Goal: Check status: Check status

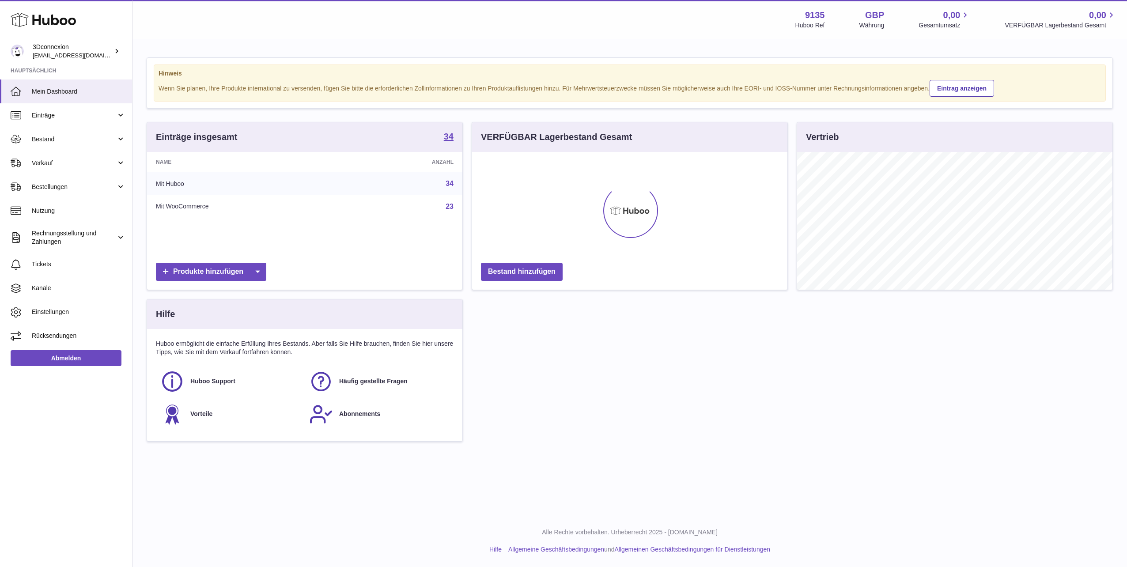
scroll to position [138, 315]
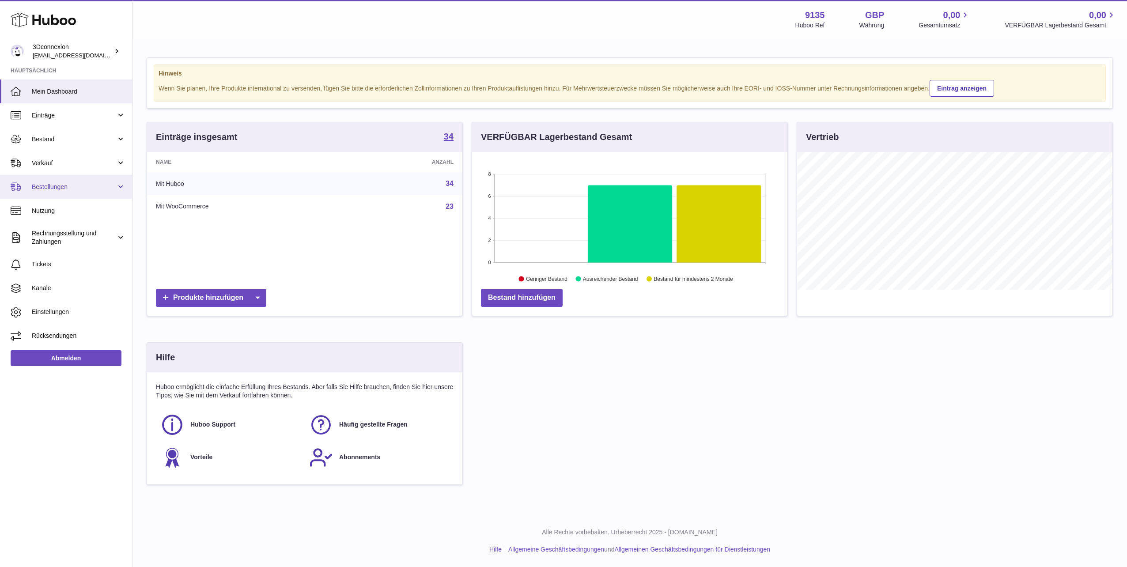
click at [66, 189] on span "Bestellungen" at bounding box center [74, 187] width 84 height 8
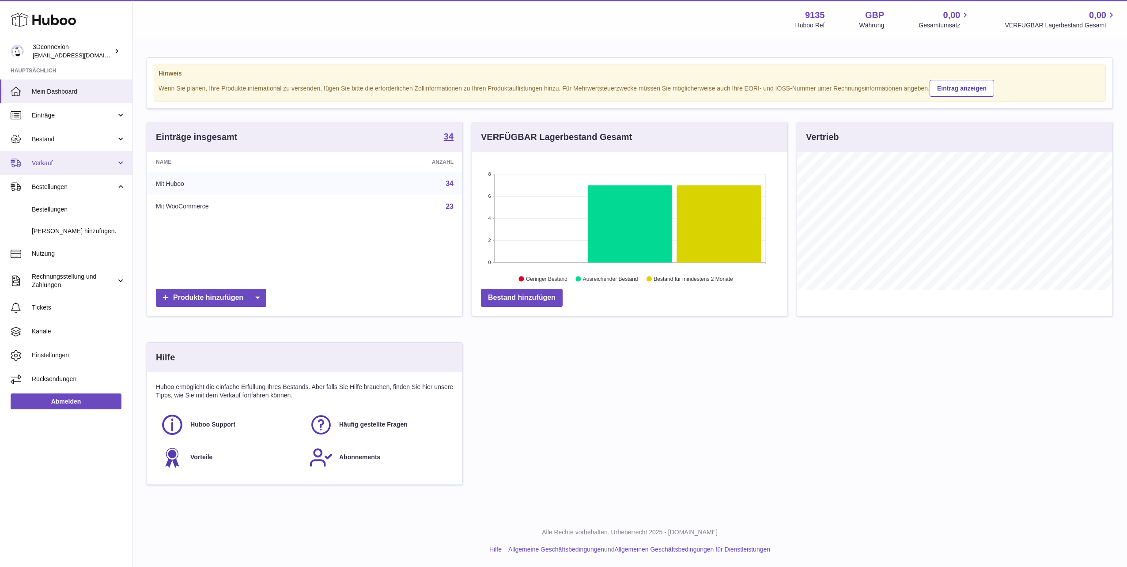
click at [65, 166] on span "Verkauf" at bounding box center [74, 163] width 84 height 8
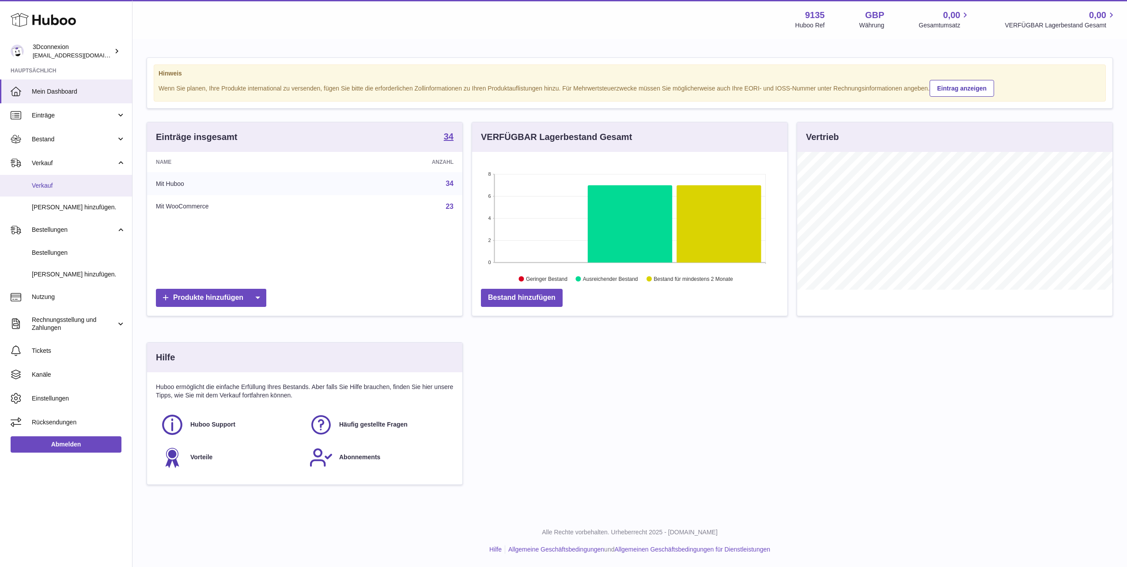
click at [66, 180] on link "Verkauf" at bounding box center [66, 186] width 132 height 22
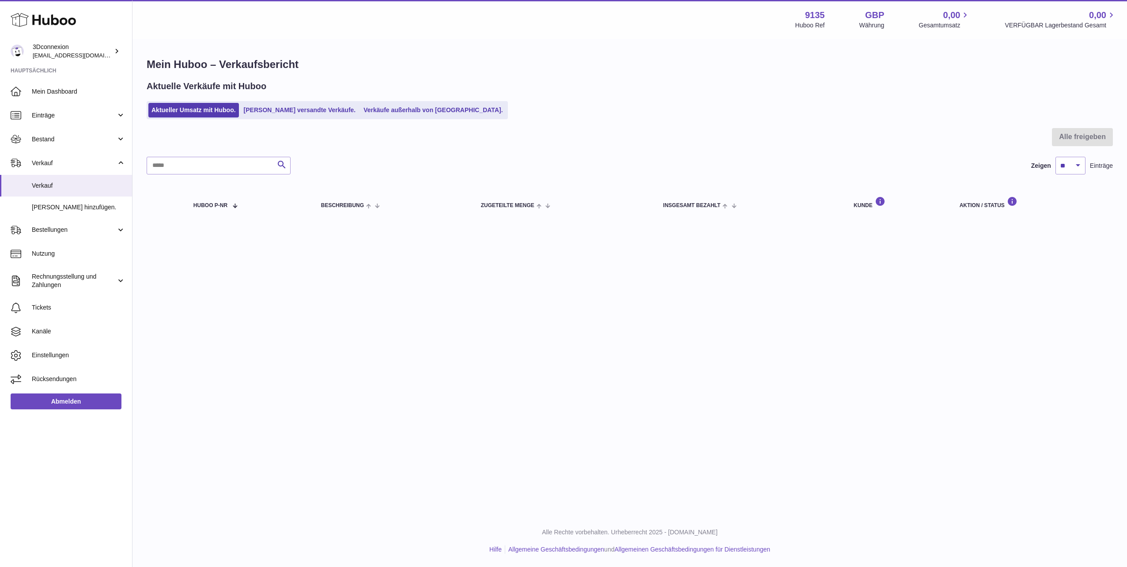
click at [288, 101] on div "Aktuelle Verkäufe mit Huboo Aktueller Umsatz mit Huboo. Von Huboo versandte Ver…" at bounding box center [630, 99] width 966 height 39
drag, startPoint x: 288, startPoint y: 101, endPoint x: 274, endPoint y: 111, distance: 17.4
click at [274, 111] on link "[PERSON_NAME] versandte Verkäufe." at bounding box center [300, 110] width 118 height 15
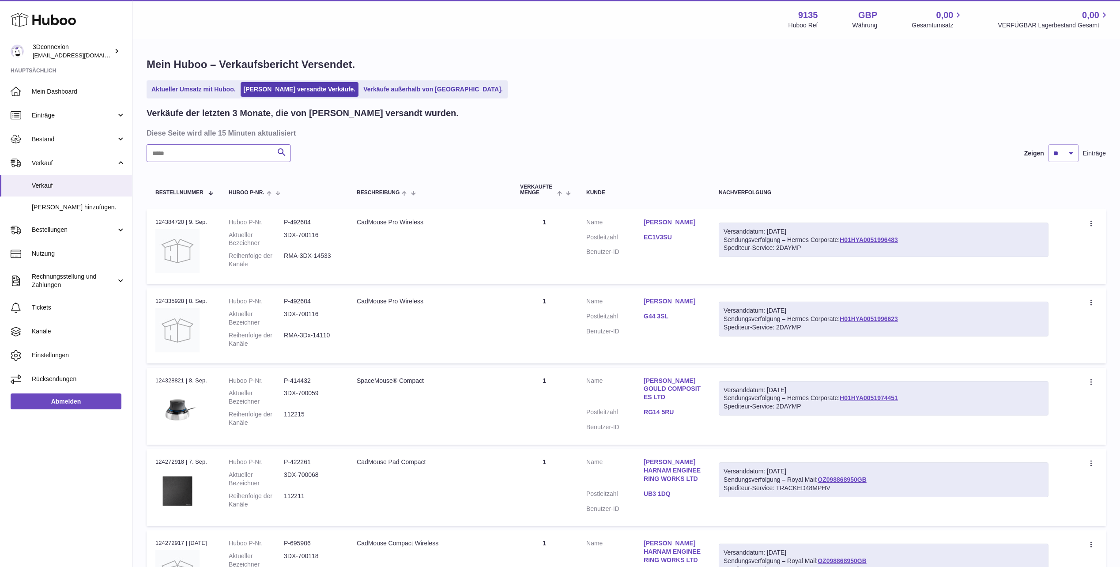
click at [220, 158] on input "text" at bounding box center [219, 153] width 144 height 18
type input "*"
type input "**********"
